Goal: Information Seeking & Learning: Find specific fact

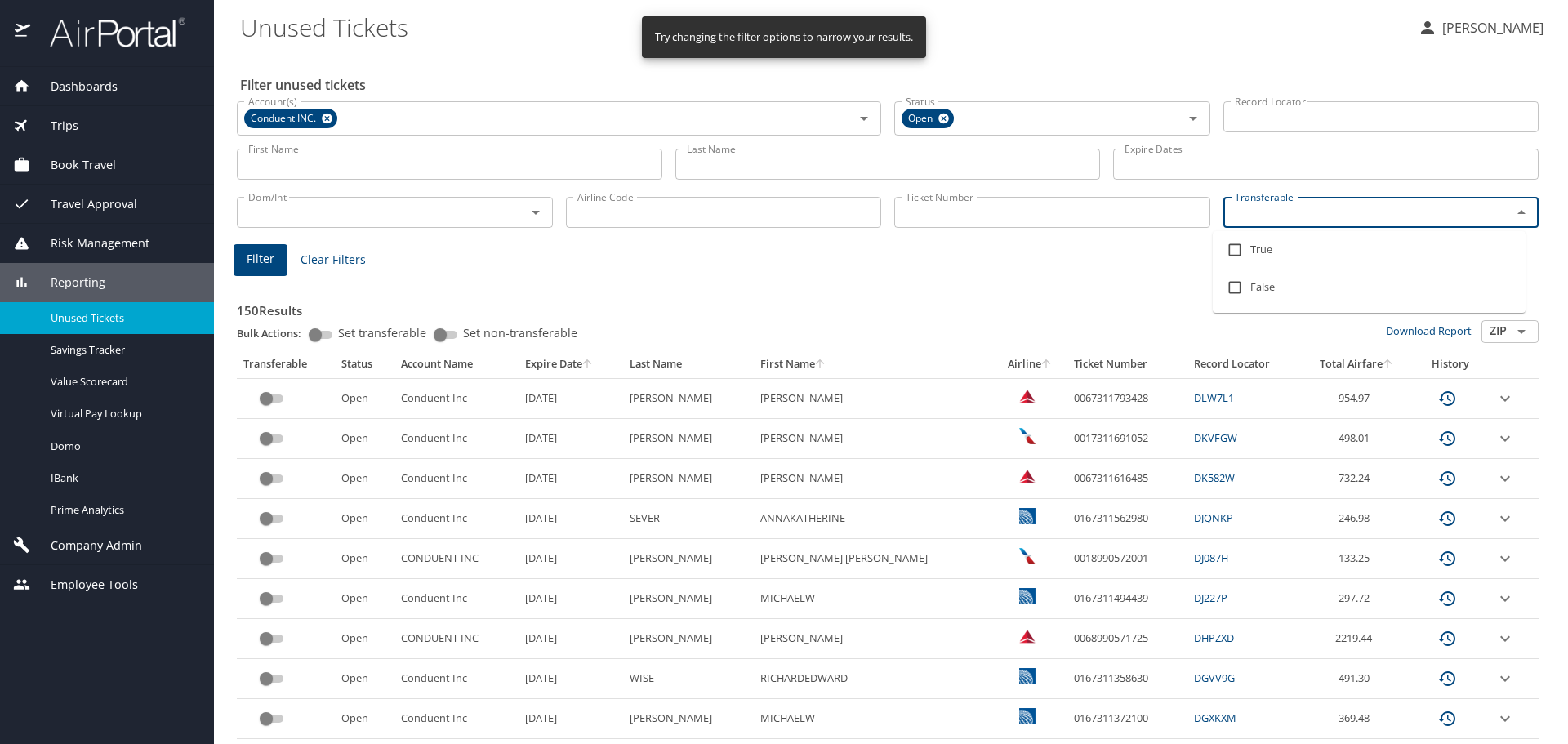
click at [1266, 205] on input "Transferable" at bounding box center [1357, 212] width 258 height 21
click at [1238, 251] on input "checkbox" at bounding box center [1235, 250] width 31 height 31
checkbox input "true"
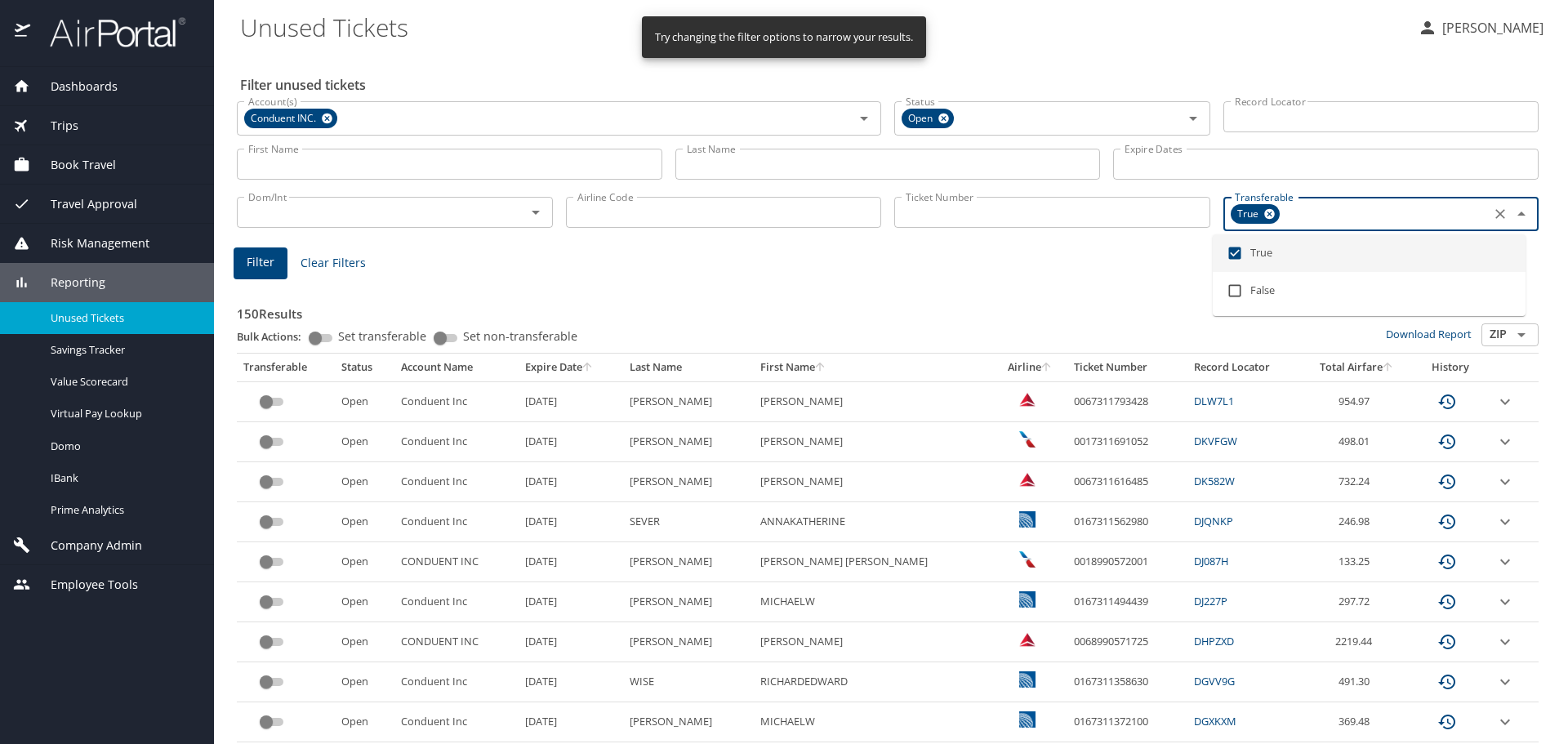
click at [610, 210] on input "Airline Code" at bounding box center [724, 212] width 316 height 31
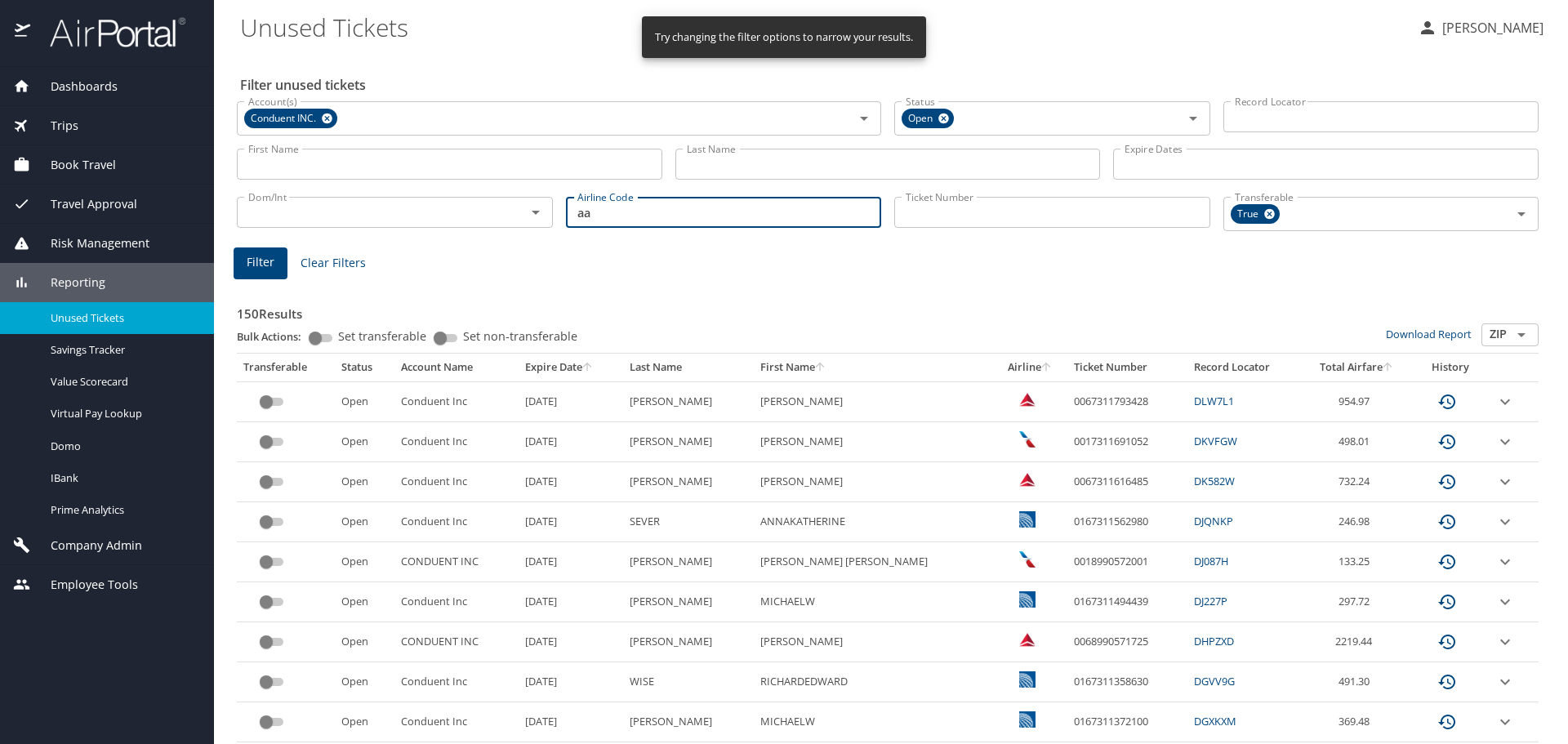
type input "aa"
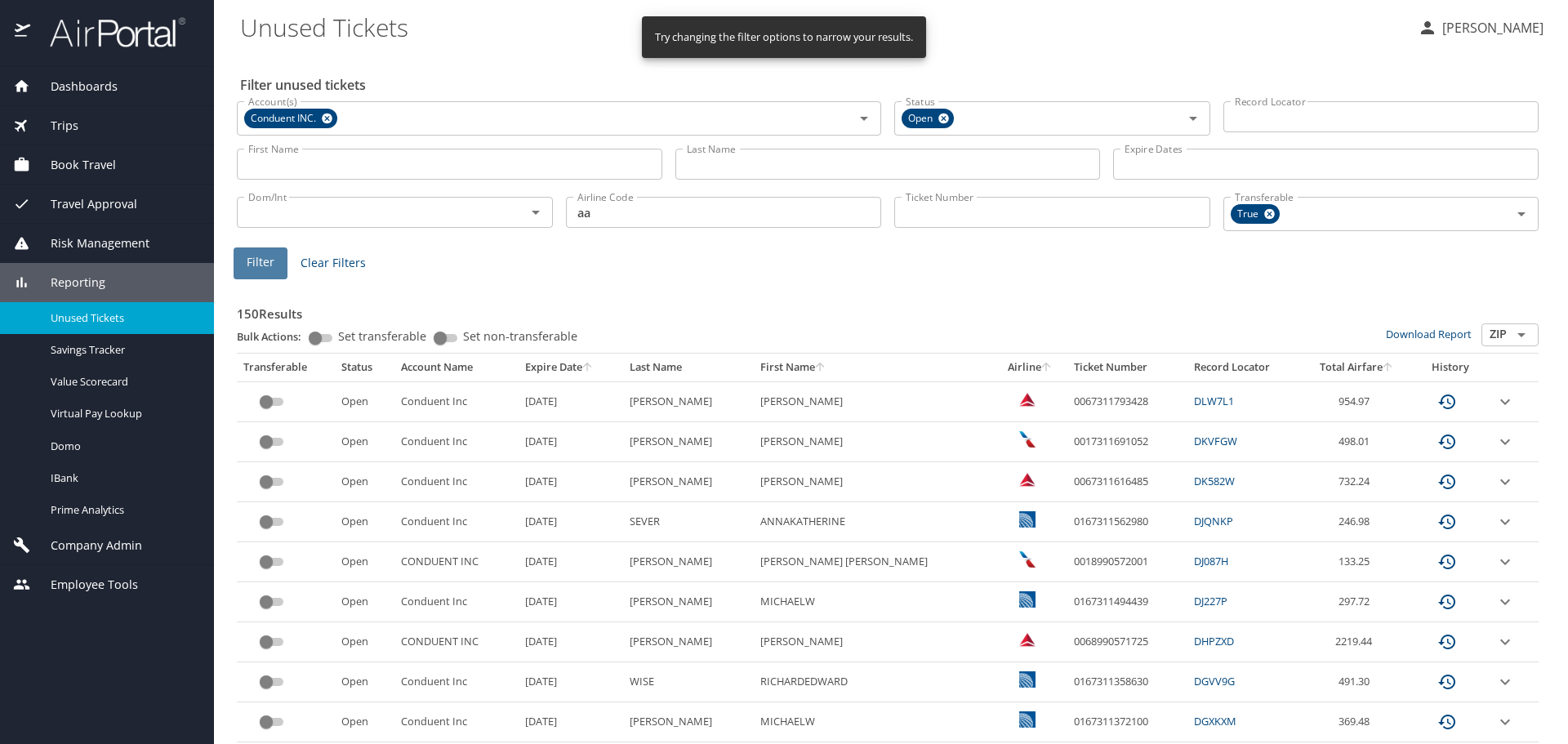
click at [274, 263] on button "Filter" at bounding box center [260, 263] width 54 height 32
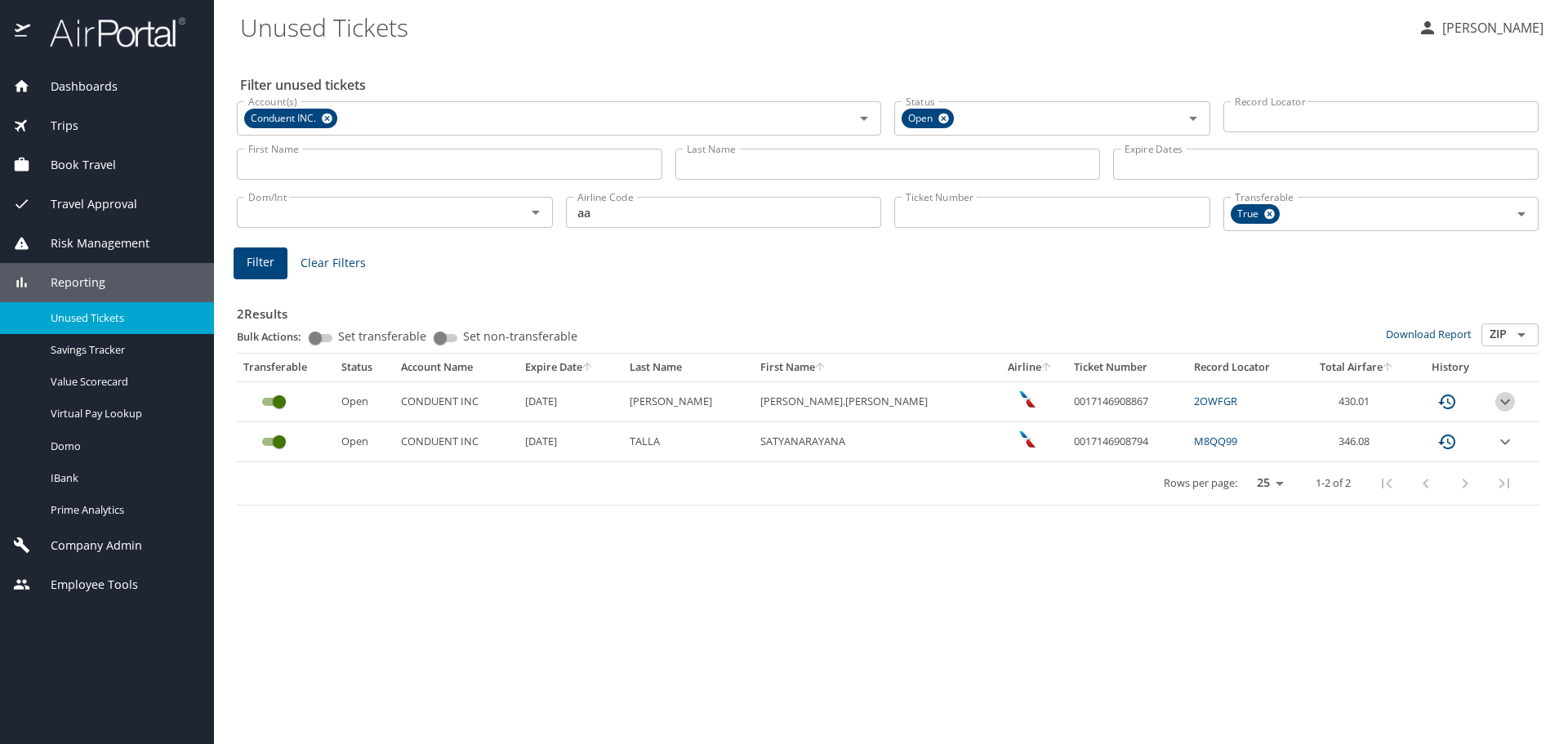
click at [1497, 406] on icon "expand row" at bounding box center [1505, 402] width 20 height 20
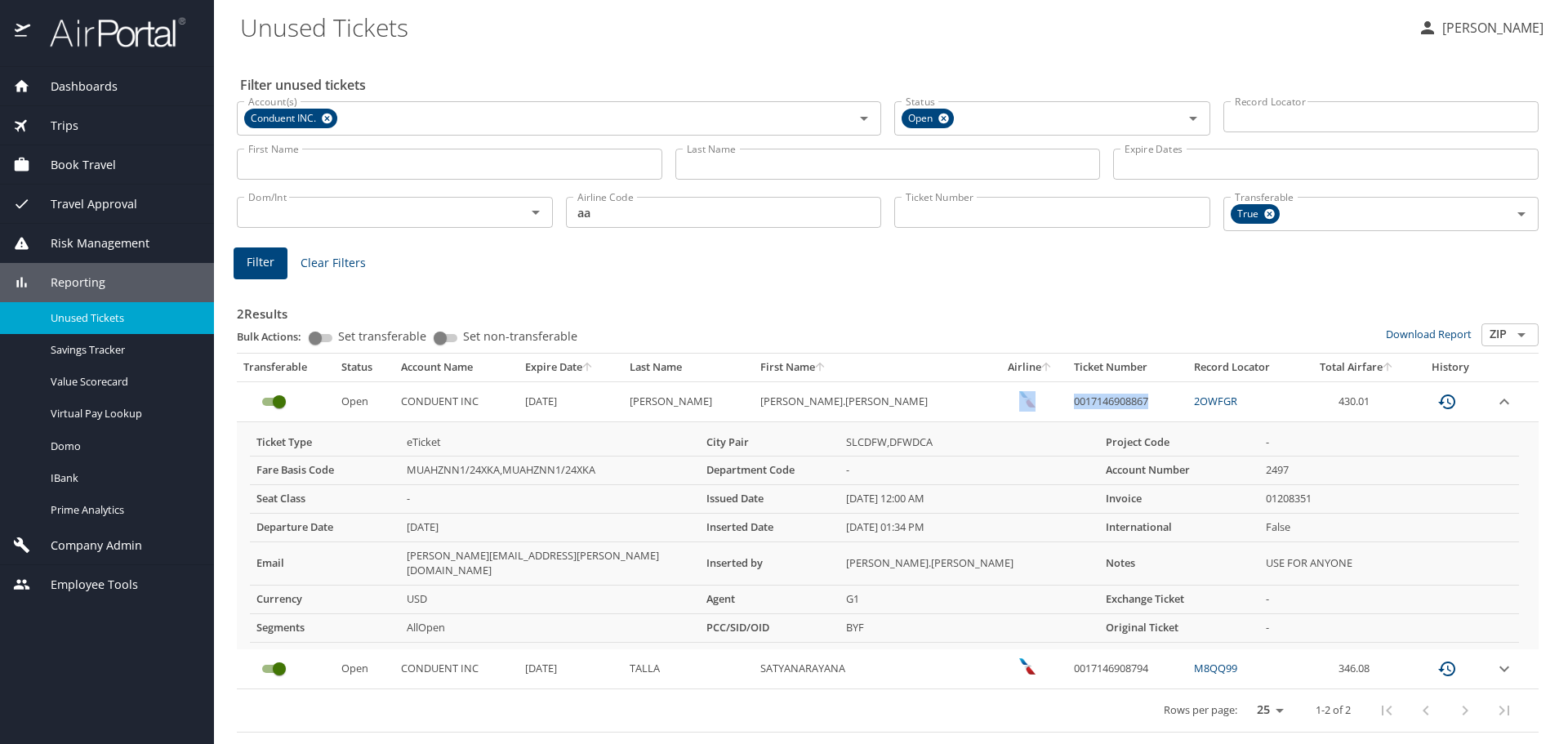
drag, startPoint x: 1097, startPoint y: 400, endPoint x: 1003, endPoint y: 406, distance: 94.2
click at [1003, 406] on tr "Open CONDUENT INC [DATE] [PERSON_NAME].[PERSON_NAME] 0017146908867 2OWFGR 430.01" at bounding box center [888, 401] width 1302 height 40
copy tr "0017146908867"
click at [1068, 403] on td "0017146908867" at bounding box center [1127, 401] width 120 height 40
click at [1095, 402] on td "0017146908867" at bounding box center [1127, 401] width 120 height 40
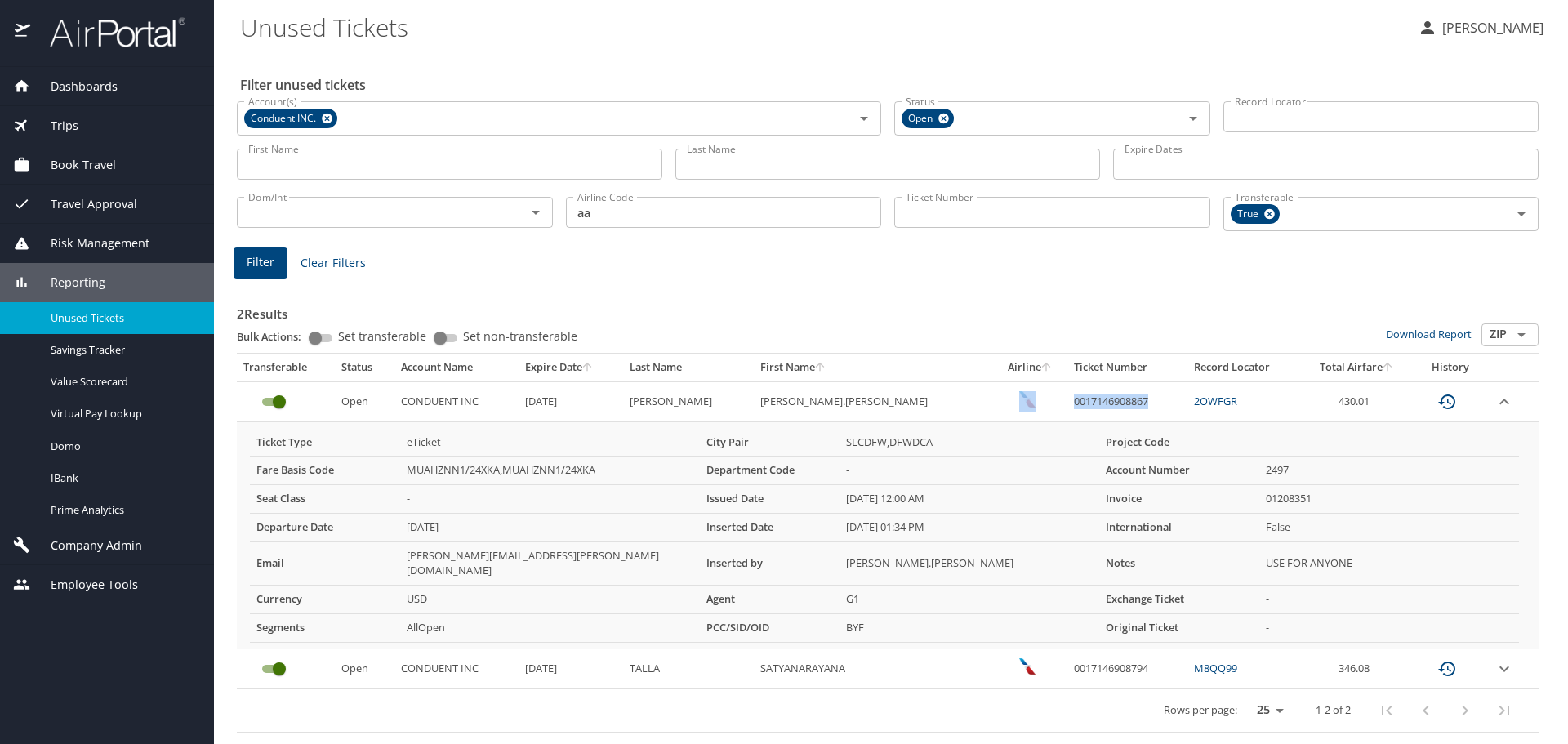
copy tr "0017146908867"
click at [1365, 397] on td "430.01" at bounding box center [1357, 401] width 112 height 40
drag, startPoint x: 1364, startPoint y: 398, endPoint x: 1004, endPoint y: 406, distance: 360.1
click at [1004, 406] on tr "Open CONDUENT INC [DATE] [PERSON_NAME].[PERSON_NAME] 0017146908867 2OWFGR 430.01" at bounding box center [888, 401] width 1302 height 40
copy tr "0017146908867 2OWFGR 430.01"
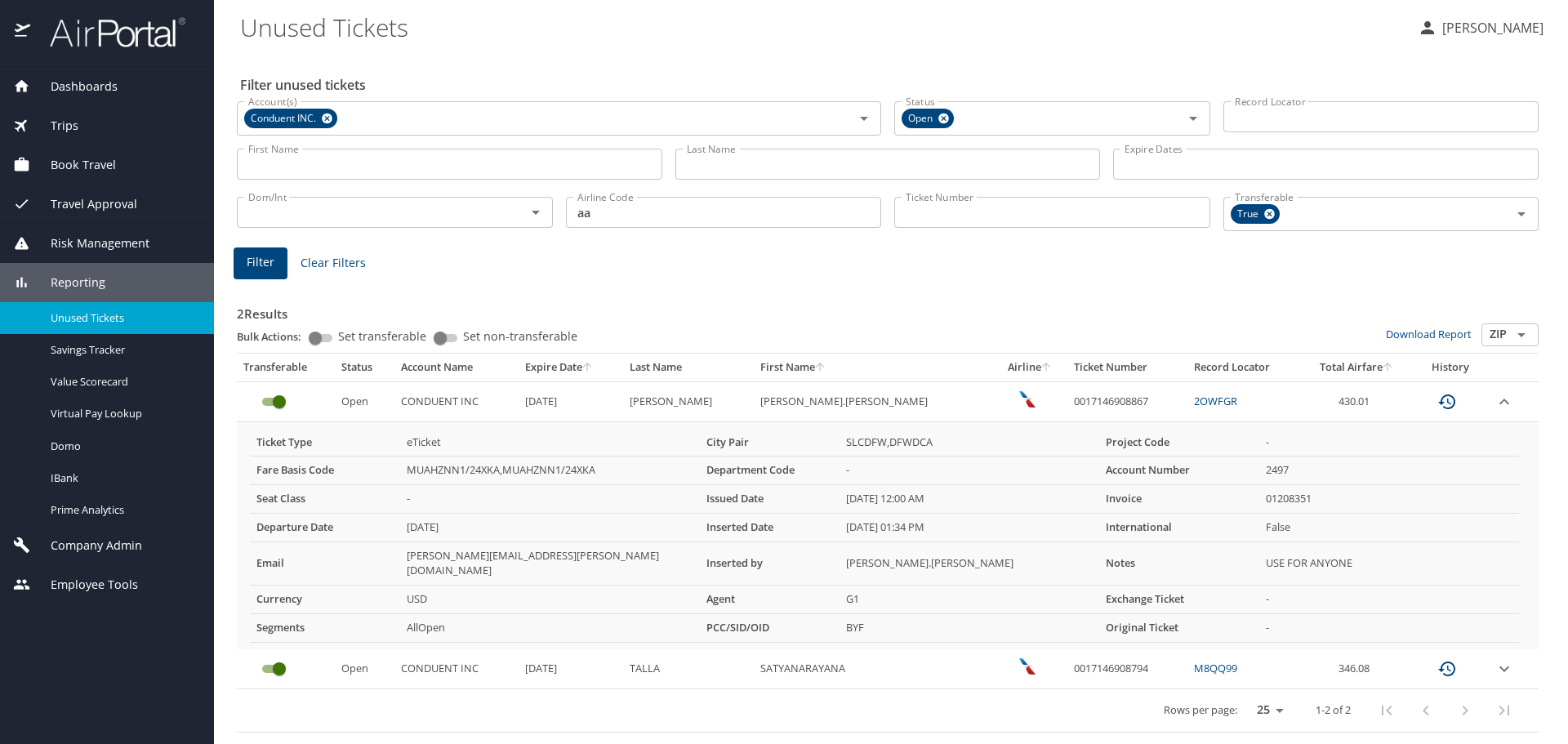
click at [1087, 378] on th "Ticket Number" at bounding box center [1127, 367] width 120 height 28
drag, startPoint x: 1096, startPoint y: 395, endPoint x: 997, endPoint y: 398, distance: 99.0
click at [997, 398] on tr "Open CONDUENT INC [DATE] [PERSON_NAME].[PERSON_NAME] 0017146908867 2OWFGR 430.01" at bounding box center [888, 401] width 1302 height 40
copy tr "0017146908867"
